Goal: Task Accomplishment & Management: Manage account settings

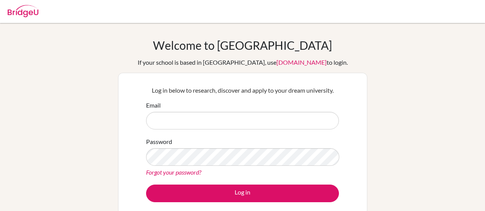
scroll to position [169, 0]
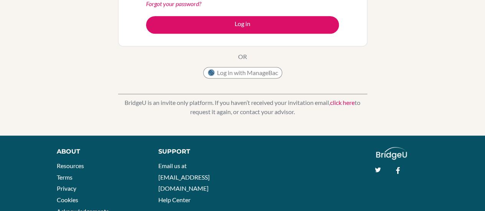
click at [226, 73] on button "Log in with ManageBac" at bounding box center [242, 73] width 79 height 12
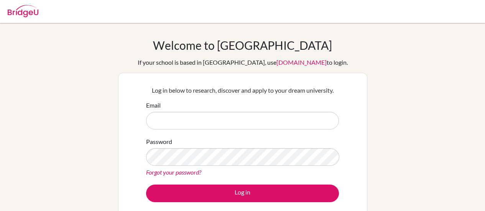
scroll to position [15, 0]
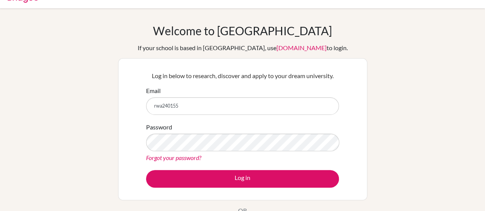
type input "[EMAIL_ADDRESS][DOMAIN_NAME]"
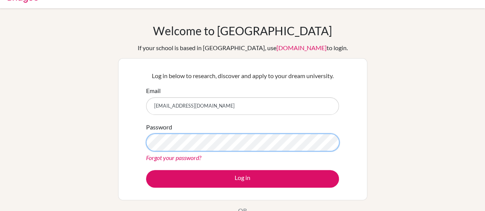
click at [146, 170] on button "Log in" at bounding box center [242, 179] width 193 height 18
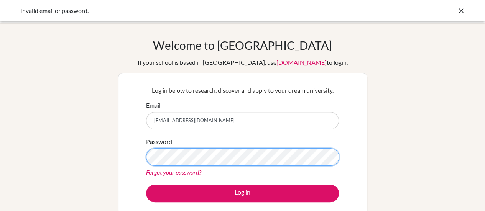
click at [146, 185] on button "Log in" at bounding box center [242, 194] width 193 height 18
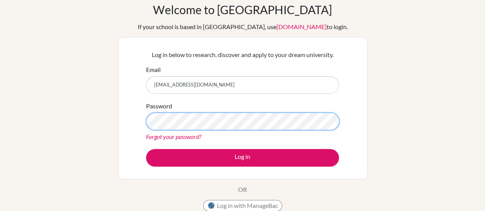
scroll to position [37, 0]
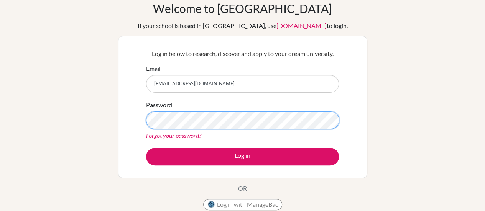
click at [146, 148] on button "Log in" at bounding box center [242, 157] width 193 height 18
